Goal: Task Accomplishment & Management: Use online tool/utility

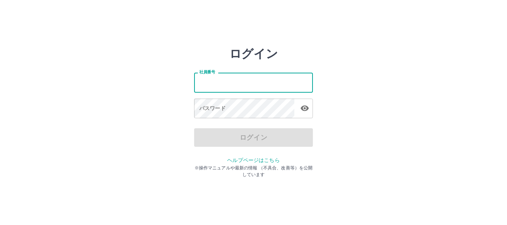
click at [233, 78] on input "社員番号" at bounding box center [253, 83] width 119 height 20
type input "*******"
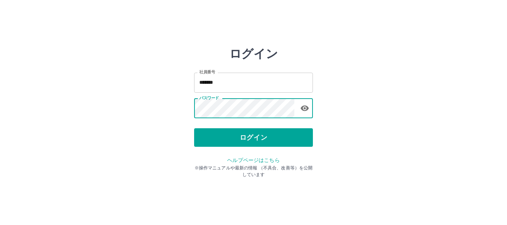
drag, startPoint x: 222, startPoint y: 135, endPoint x: 226, endPoint y: 134, distance: 4.1
click at [224, 134] on button "ログイン" at bounding box center [253, 137] width 119 height 19
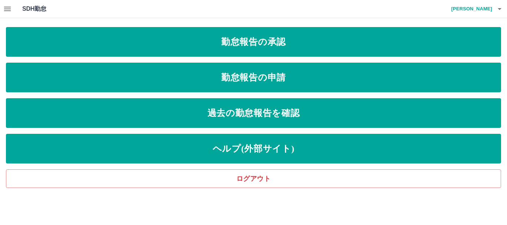
click at [10, 10] on icon "button" at bounding box center [7, 8] width 9 height 9
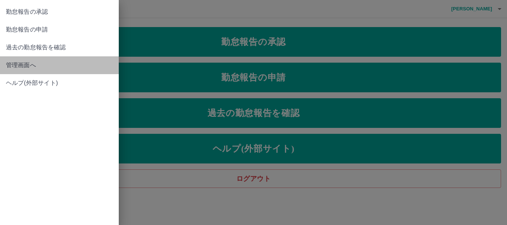
click at [6, 62] on link "管理画面へ" at bounding box center [59, 65] width 119 height 18
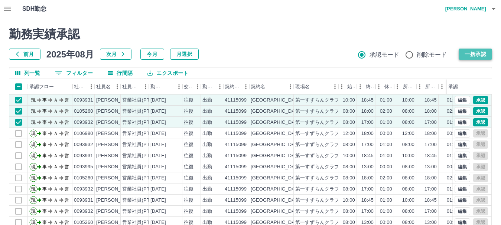
click at [466, 55] on button "一括承認" at bounding box center [474, 54] width 33 height 11
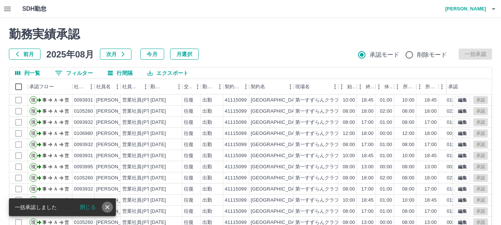
click at [108, 206] on icon "close" at bounding box center [107, 207] width 7 height 7
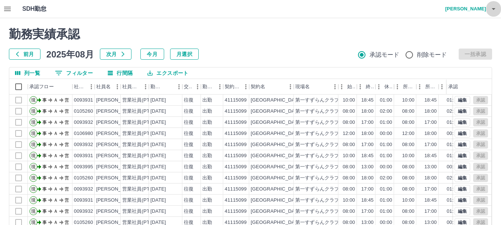
click at [493, 8] on icon "button" at bounding box center [493, 8] width 9 height 9
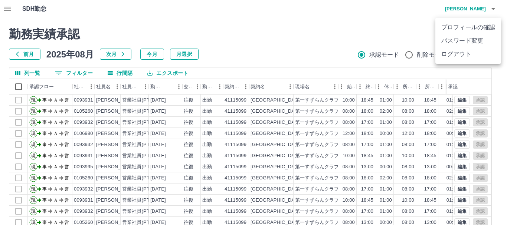
click at [456, 55] on li "ログアウト" at bounding box center [468, 54] width 66 height 13
